Goal: Information Seeking & Learning: Learn about a topic

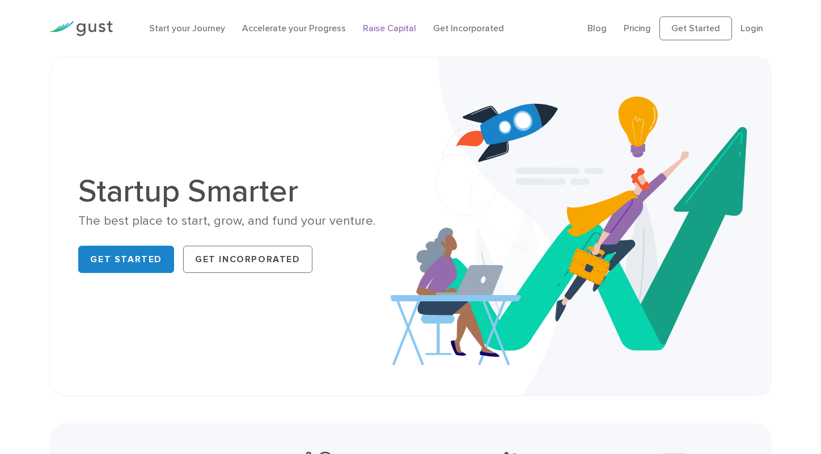
click at [386, 29] on link "Raise Capital" at bounding box center [389, 28] width 53 height 11
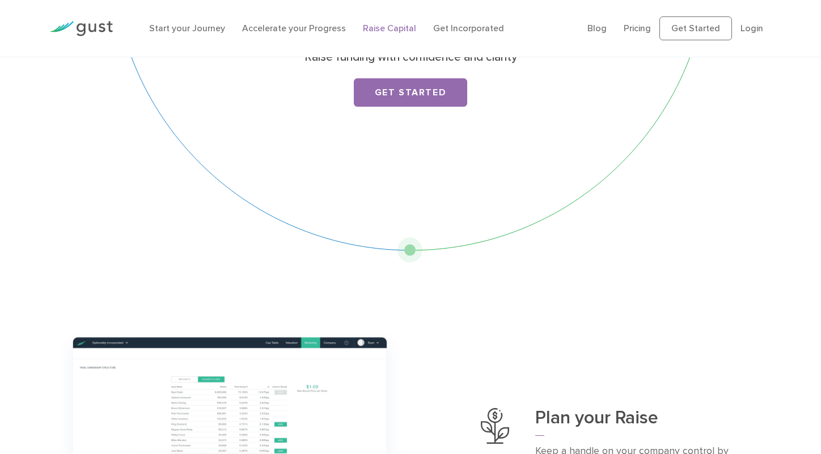
scroll to position [61, 0]
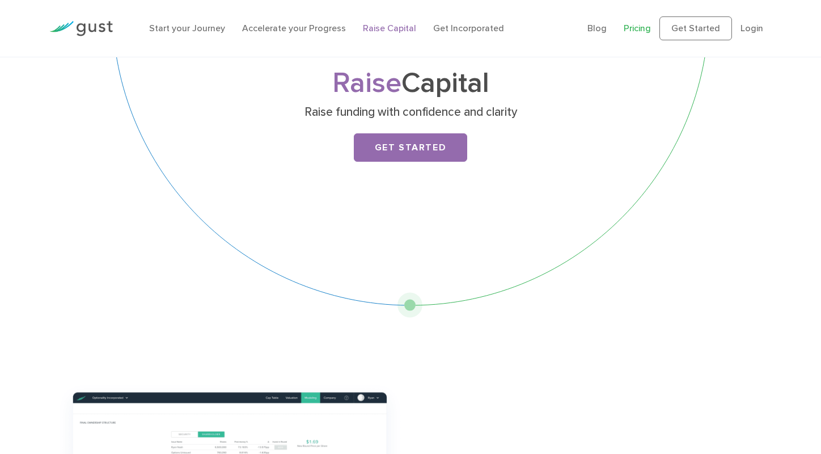
click at [633, 26] on link "Pricing" at bounding box center [637, 28] width 27 height 11
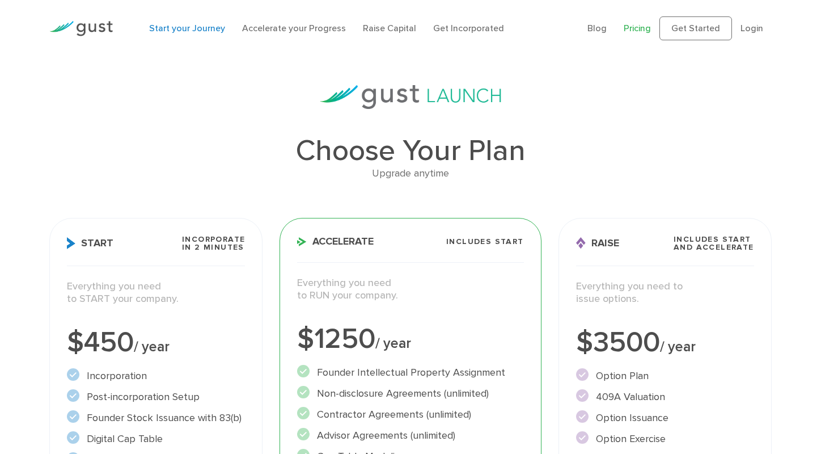
click at [206, 29] on link "Start your Journey" at bounding box center [187, 28] width 76 height 11
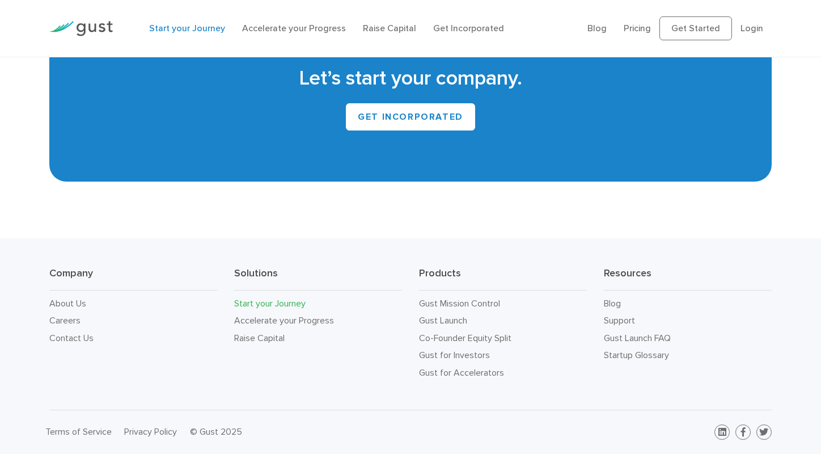
scroll to position [2128, 0]
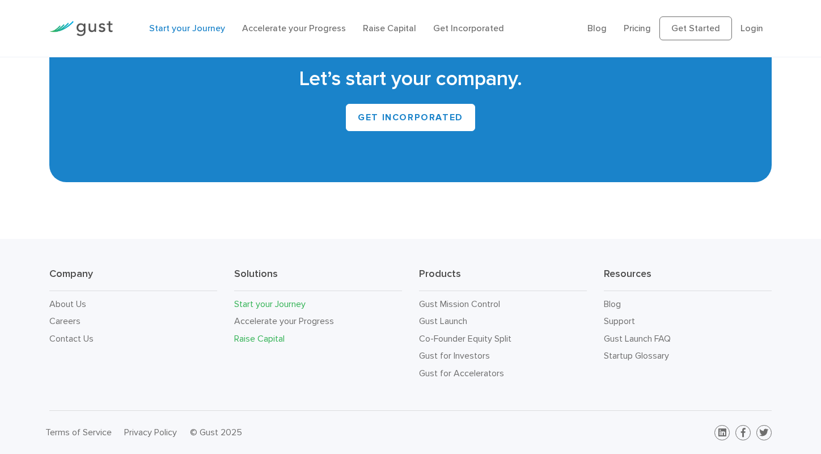
click at [273, 340] on link "Raise Capital" at bounding box center [259, 338] width 50 height 11
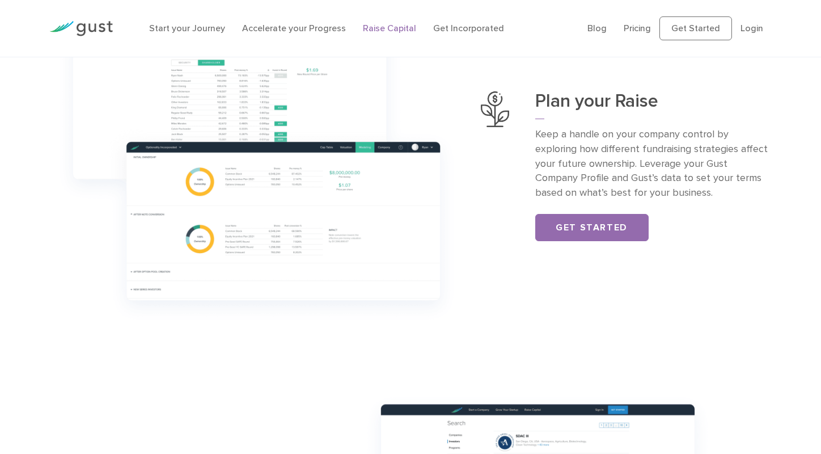
scroll to position [465, 0]
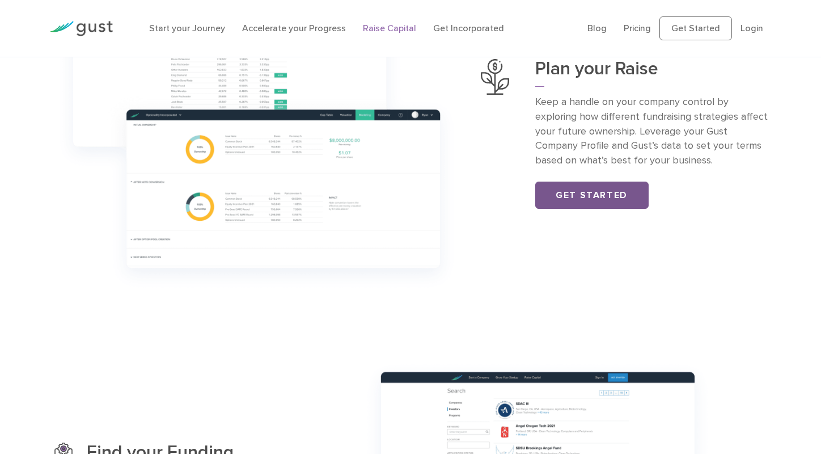
click at [608, 191] on link "Get Started" at bounding box center [592, 195] width 113 height 27
